Goal: Information Seeking & Learning: Understand process/instructions

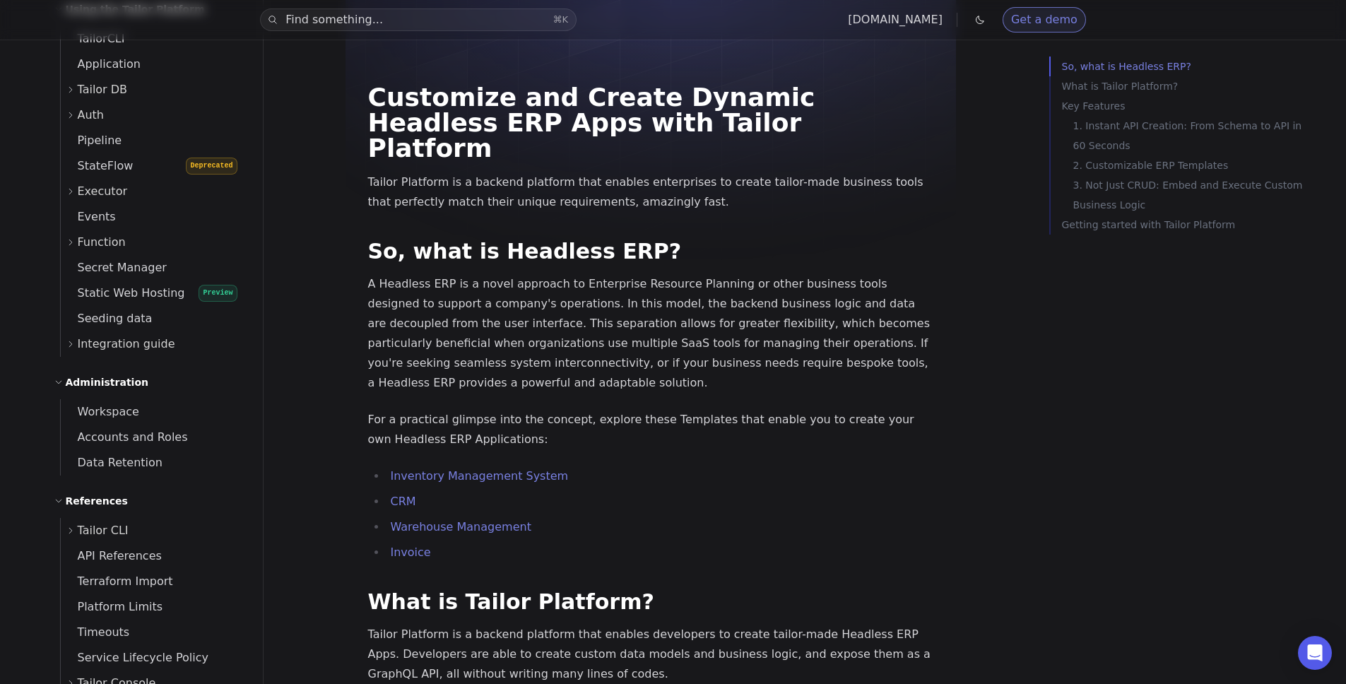
scroll to position [542, 0]
click at [442, 21] on button "Find something... ⌘ K" at bounding box center [418, 19] width 317 height 23
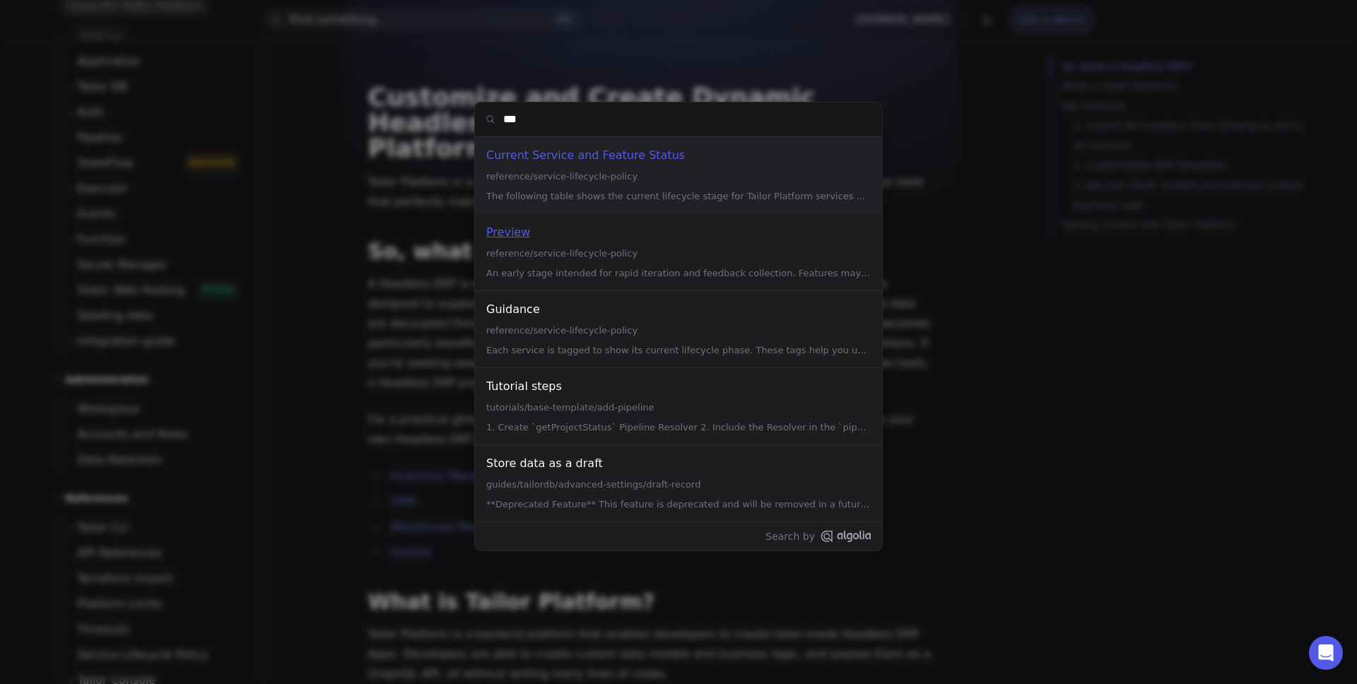
type input "****"
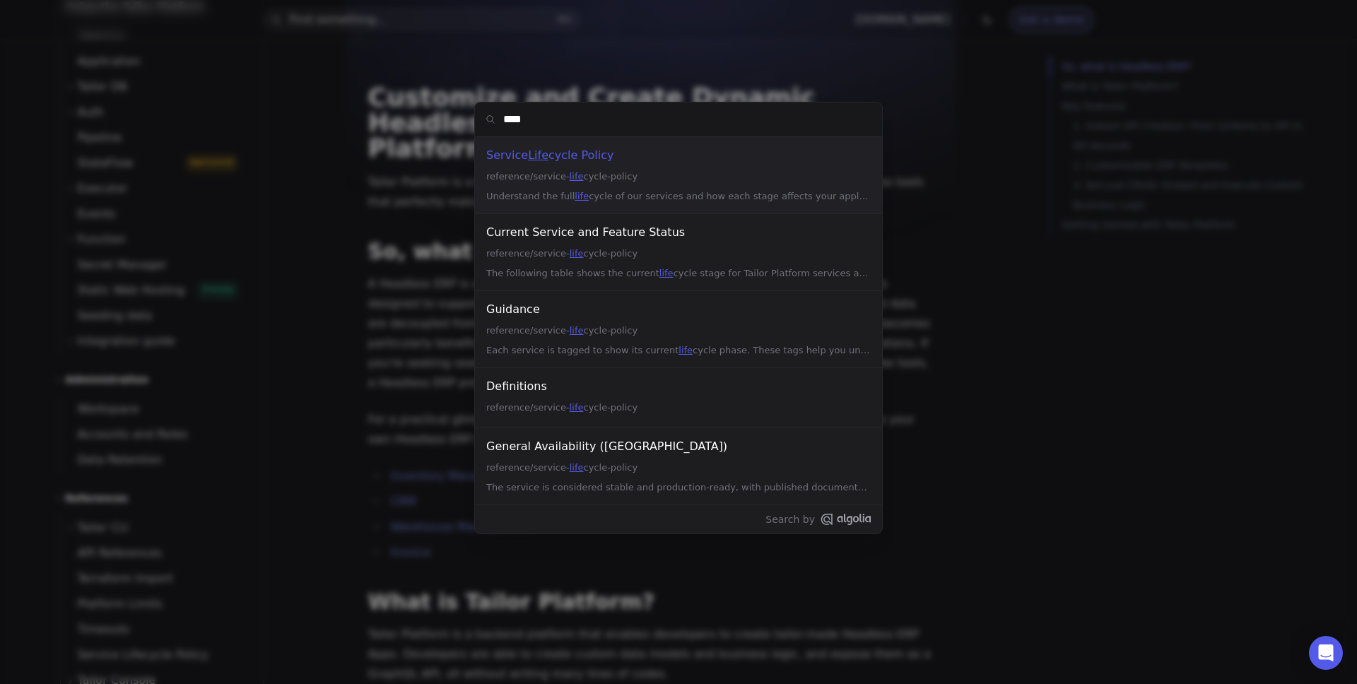
click at [628, 202] on div "Understand the full life cycle of our services and how each stage affects your …" at bounding box center [678, 196] width 384 height 17
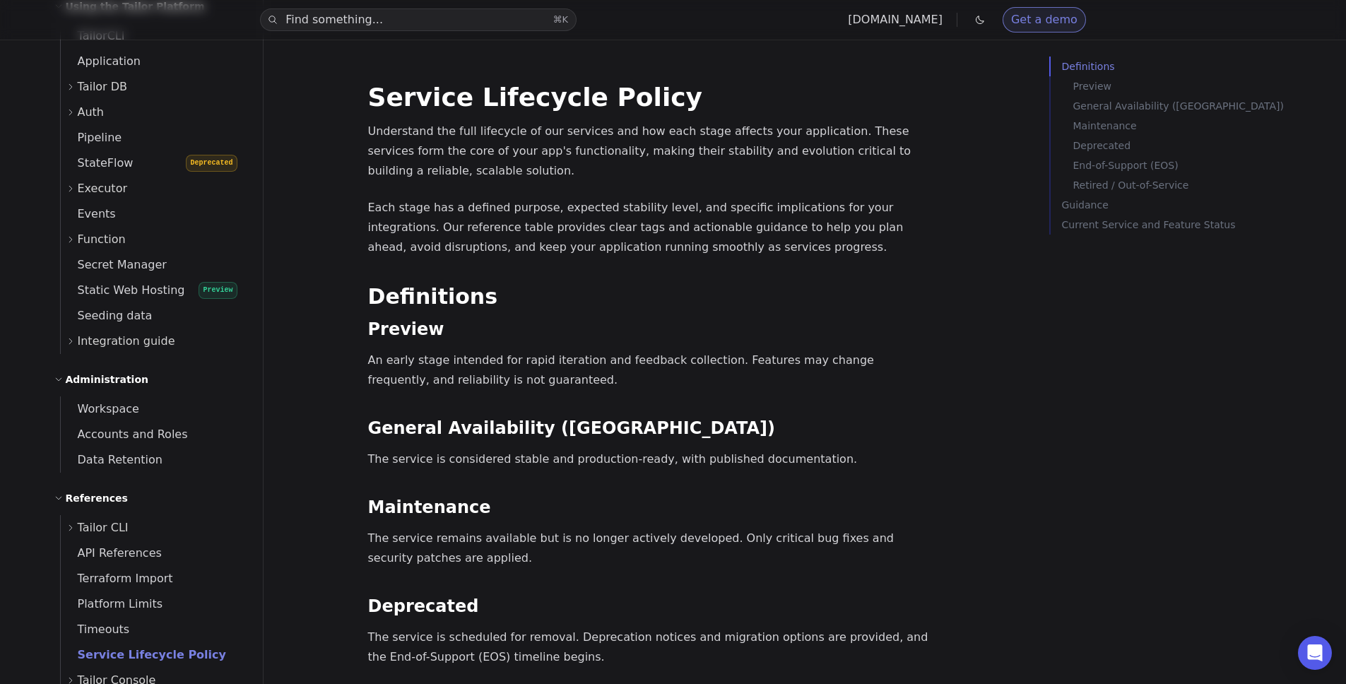
scroll to position [1183, 0]
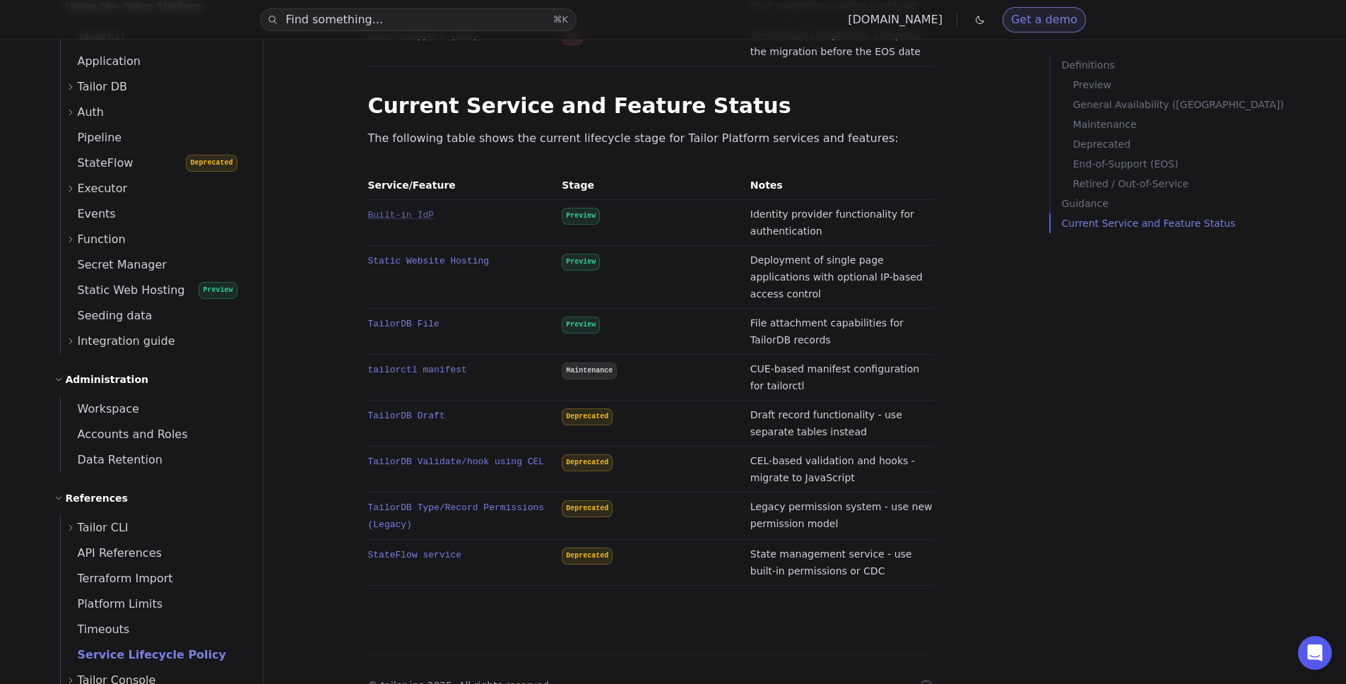
click at [404, 210] on link "Built-in IdP" at bounding box center [401, 215] width 66 height 11
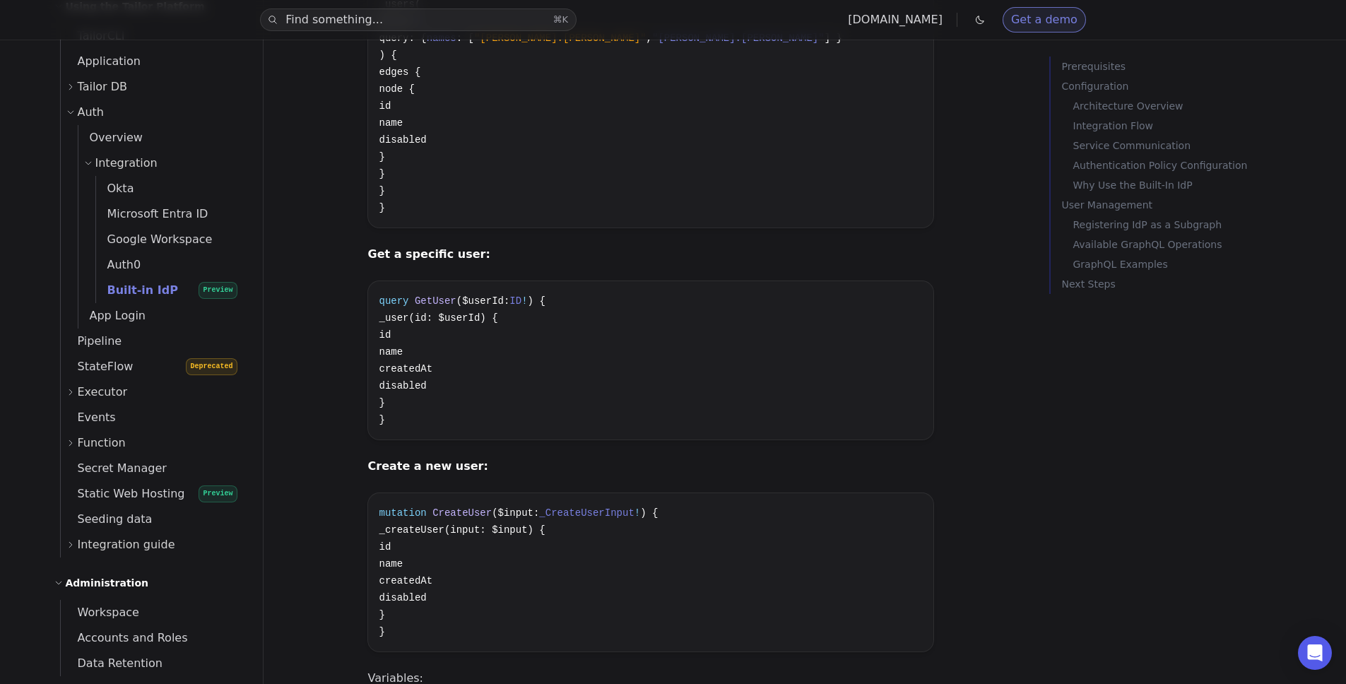
scroll to position [5421, 0]
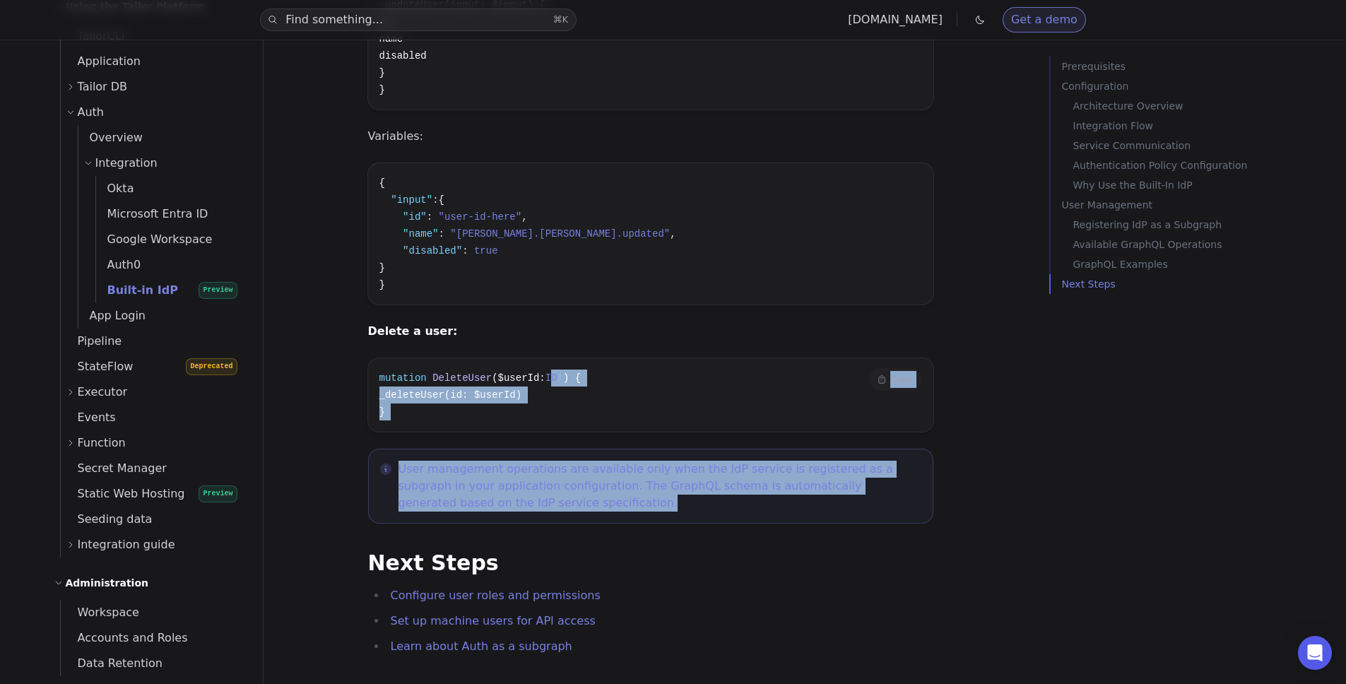
drag, startPoint x: 564, startPoint y: 383, endPoint x: 556, endPoint y: 259, distance: 123.9
click at [556, 372] on span "ID" at bounding box center [552, 377] width 12 height 11
drag, startPoint x: 558, startPoint y: 367, endPoint x: 558, endPoint y: 392, distance: 24.0
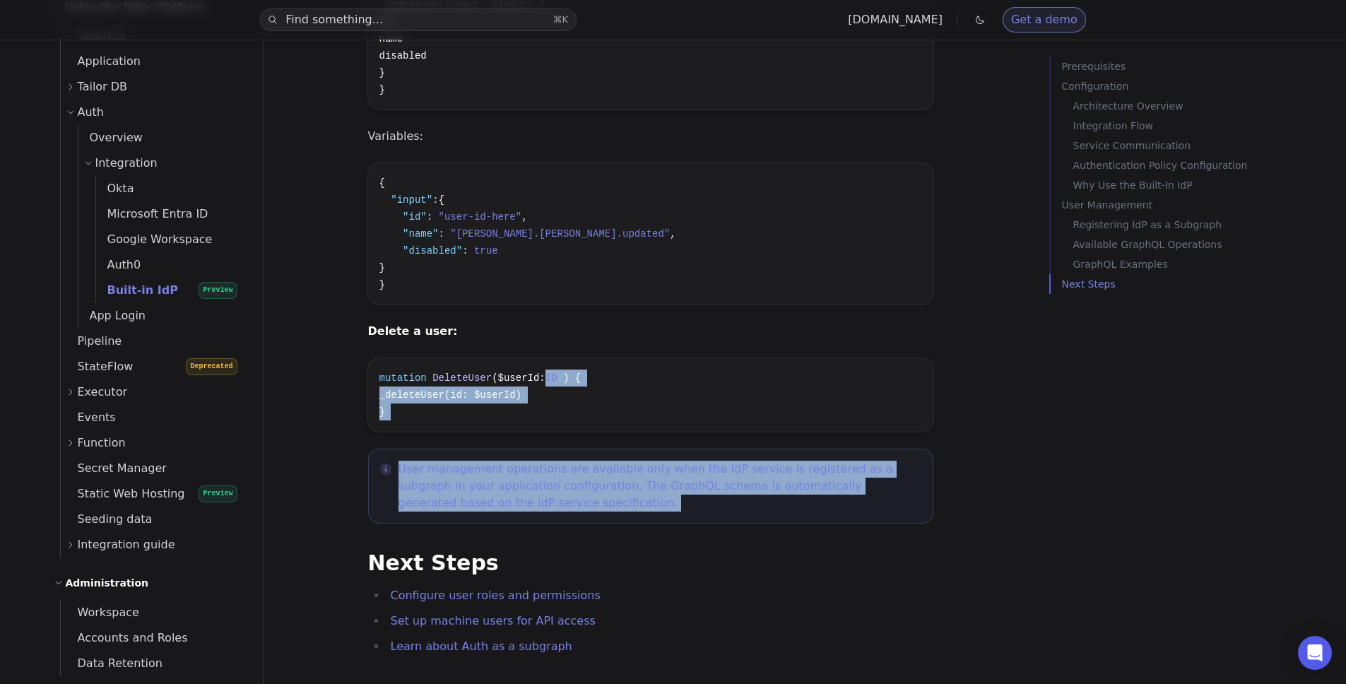
click at [558, 461] on p "User management operations are available only when the IdP service is registere…" at bounding box center [660, 486] width 523 height 51
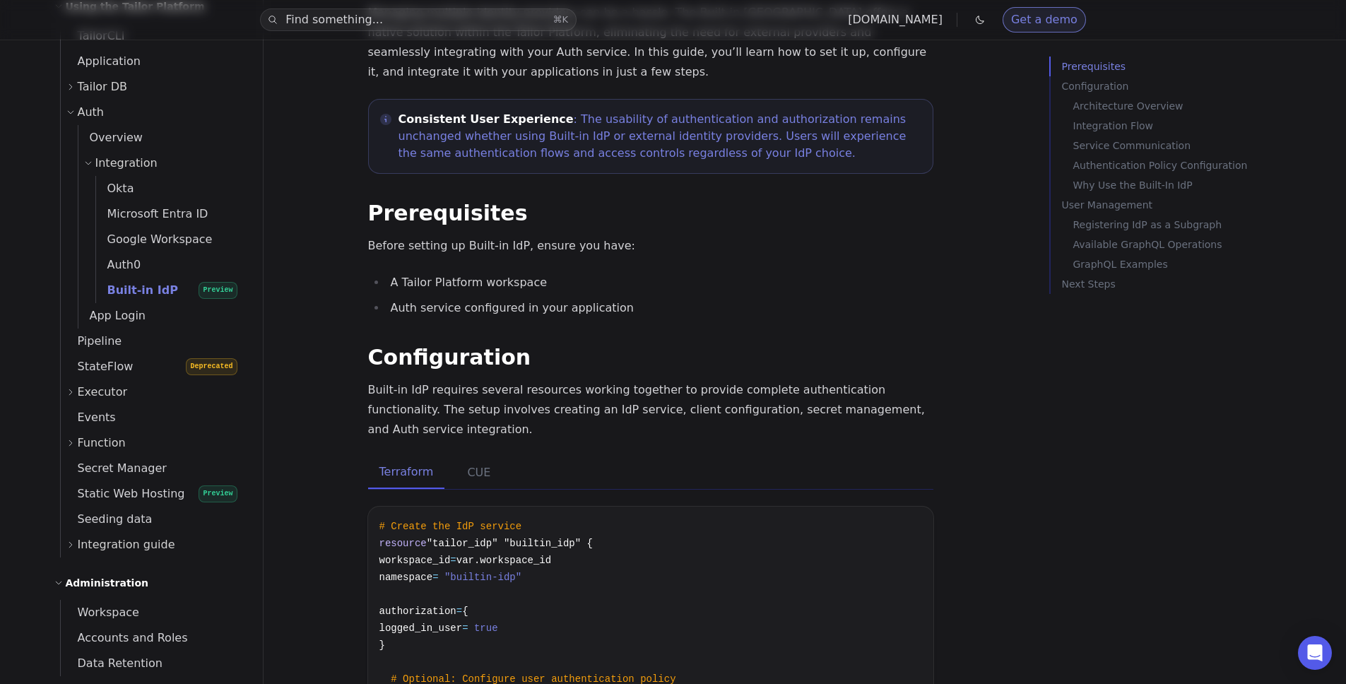
scroll to position [0, 0]
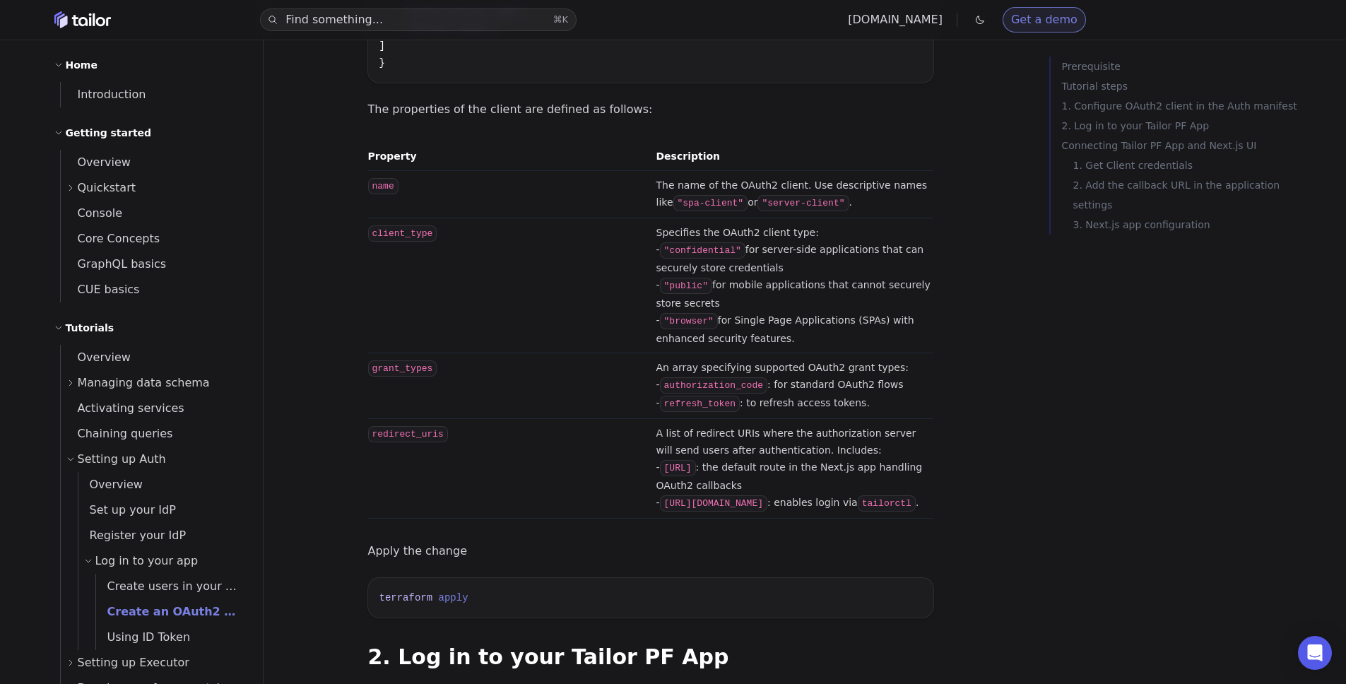
scroll to position [596, 0]
